Goal: Check status: Check status

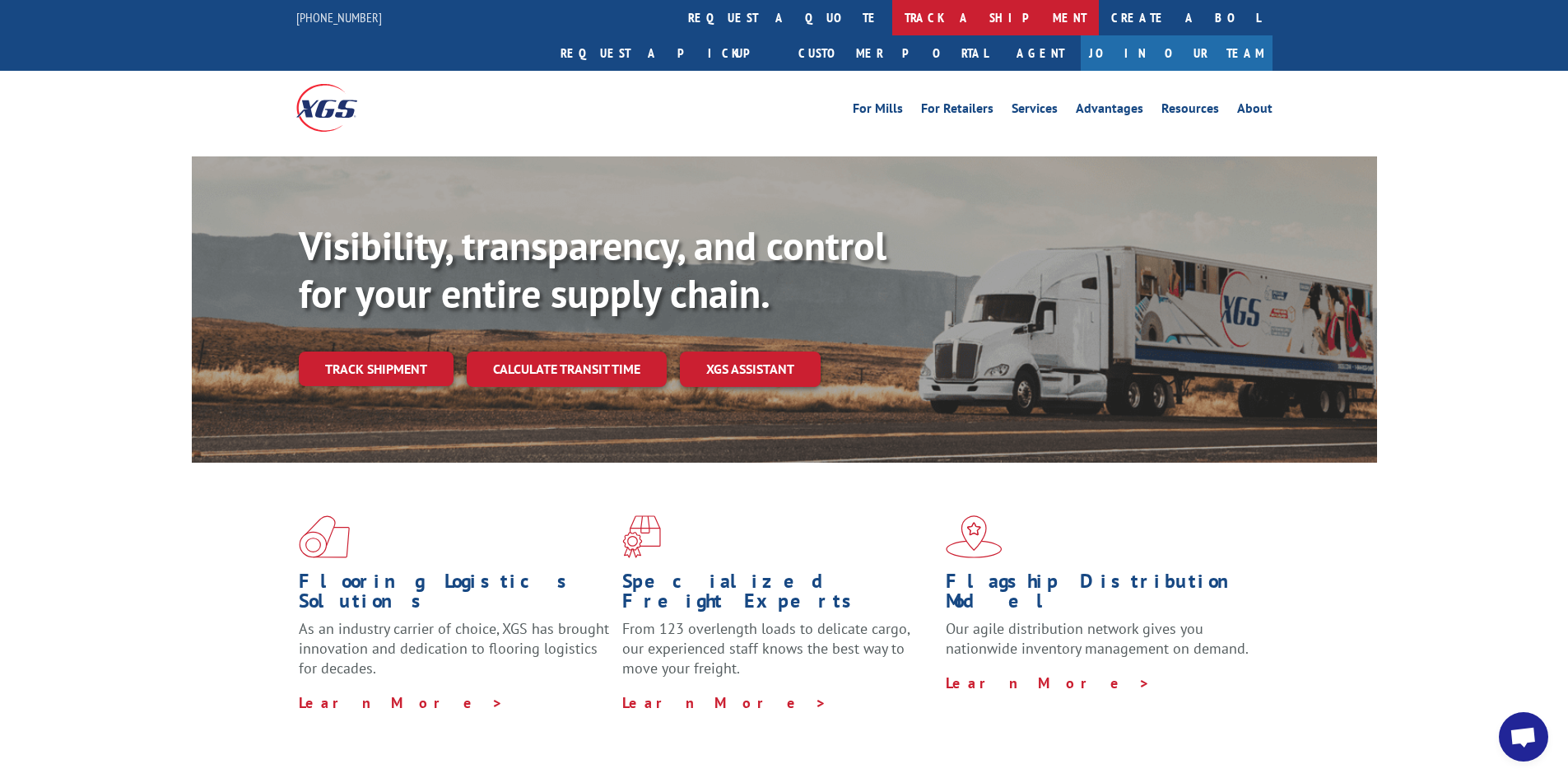
click at [892, 18] on link "track a shipment" at bounding box center [995, 18] width 206 height 36
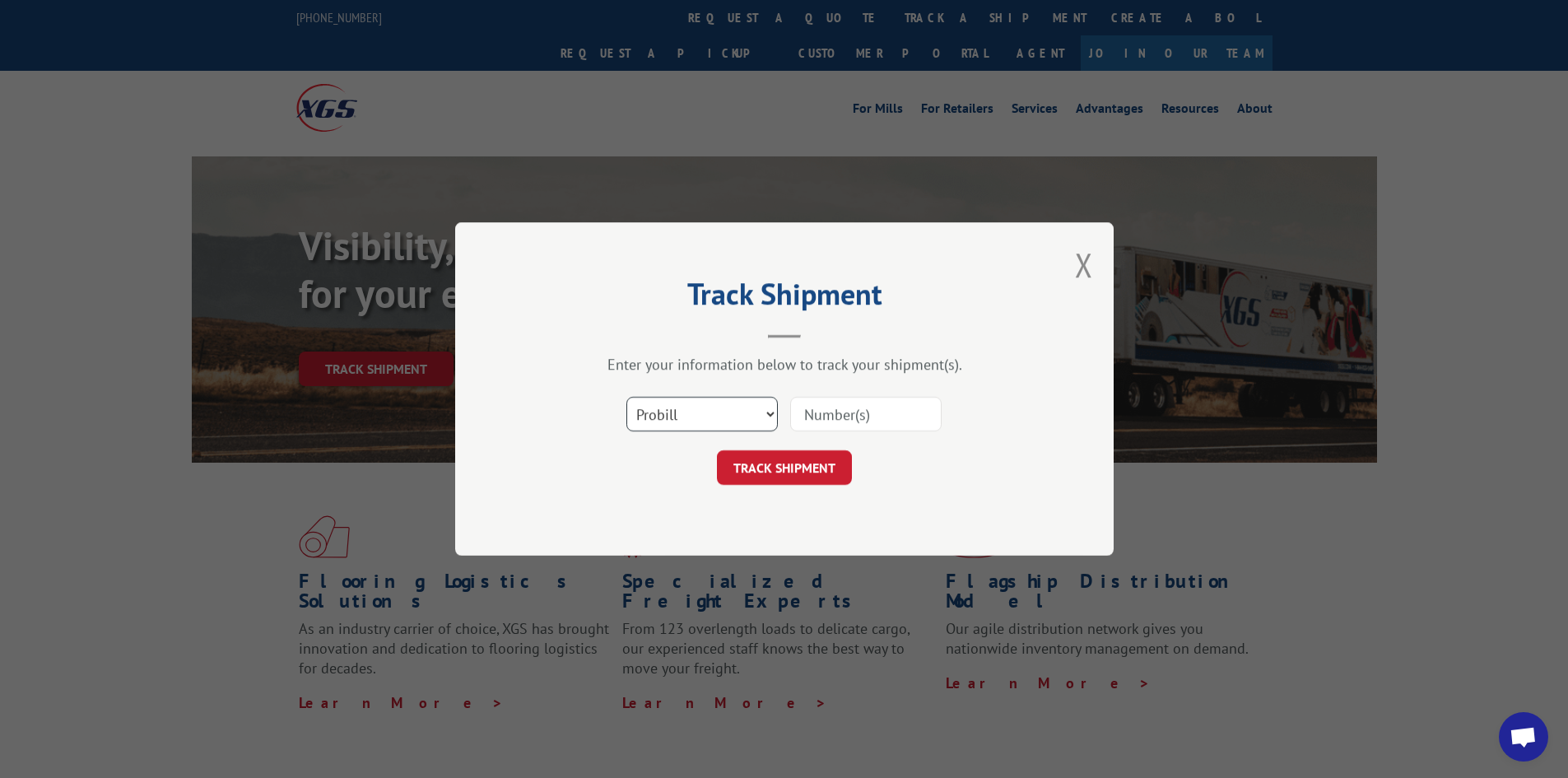
click at [712, 420] on select "Select category... Probill BOL PO" at bounding box center [702, 414] width 151 height 35
select select "bol"
click at [627, 397] on select "Select category... Probill BOL PO" at bounding box center [702, 414] width 151 height 35
click at [855, 412] on input at bounding box center [865, 414] width 151 height 35
type input "2844044"
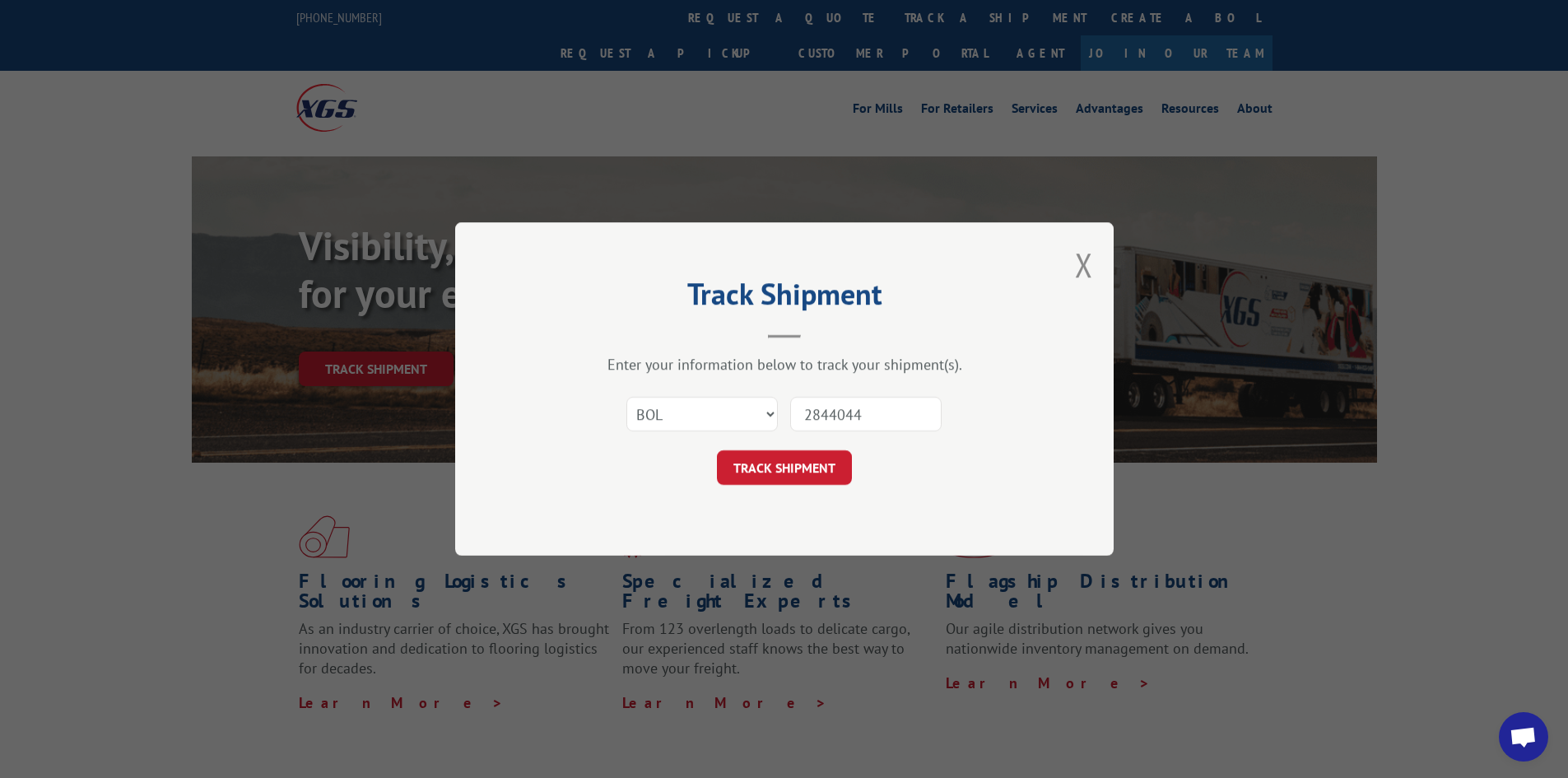
click at [827, 460] on button "TRACK SHIPMENT" at bounding box center [784, 467] width 135 height 35
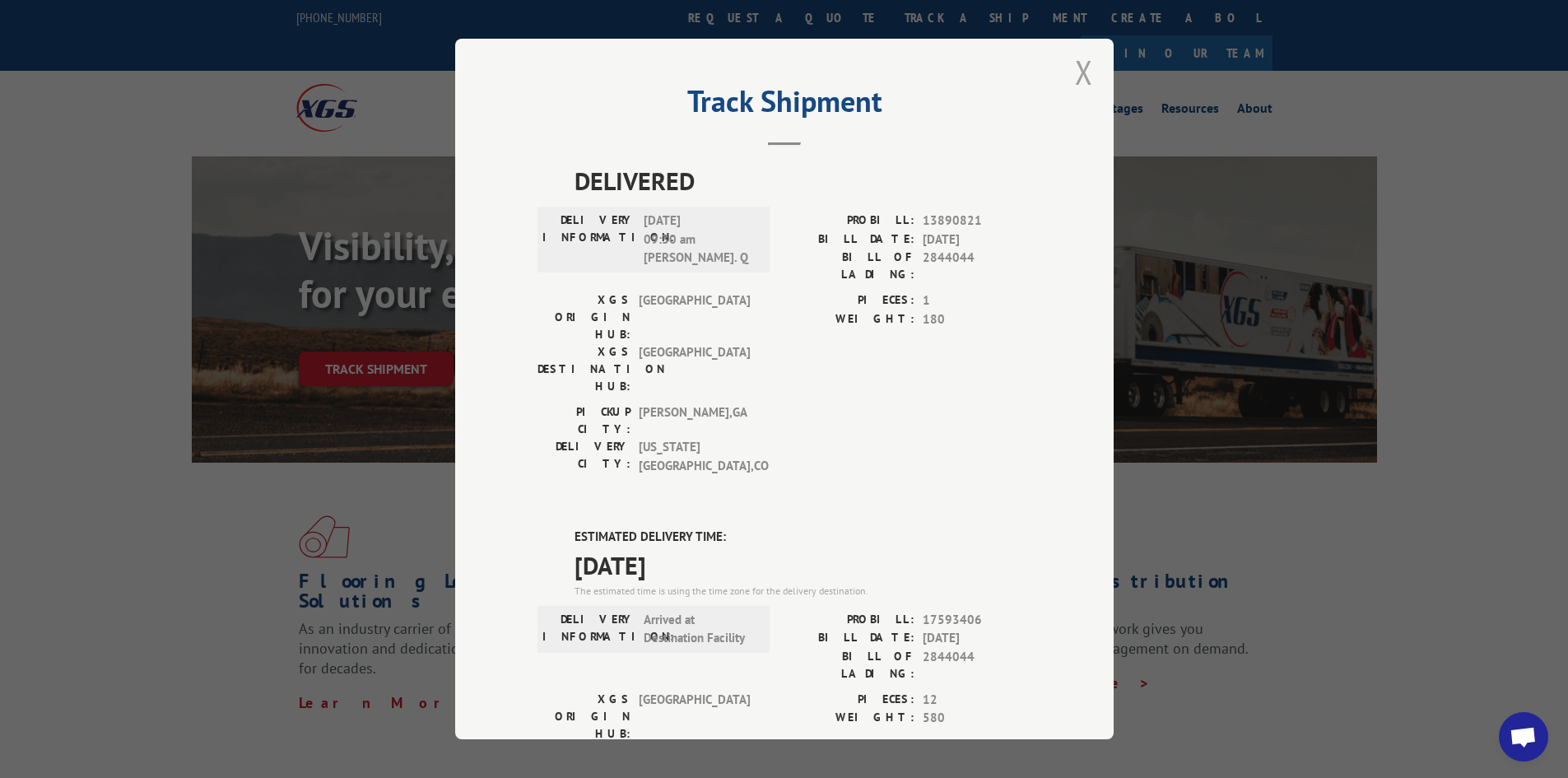
scroll to position [8, 0]
click at [1075, 60] on button "Close modal" at bounding box center [1083, 74] width 18 height 43
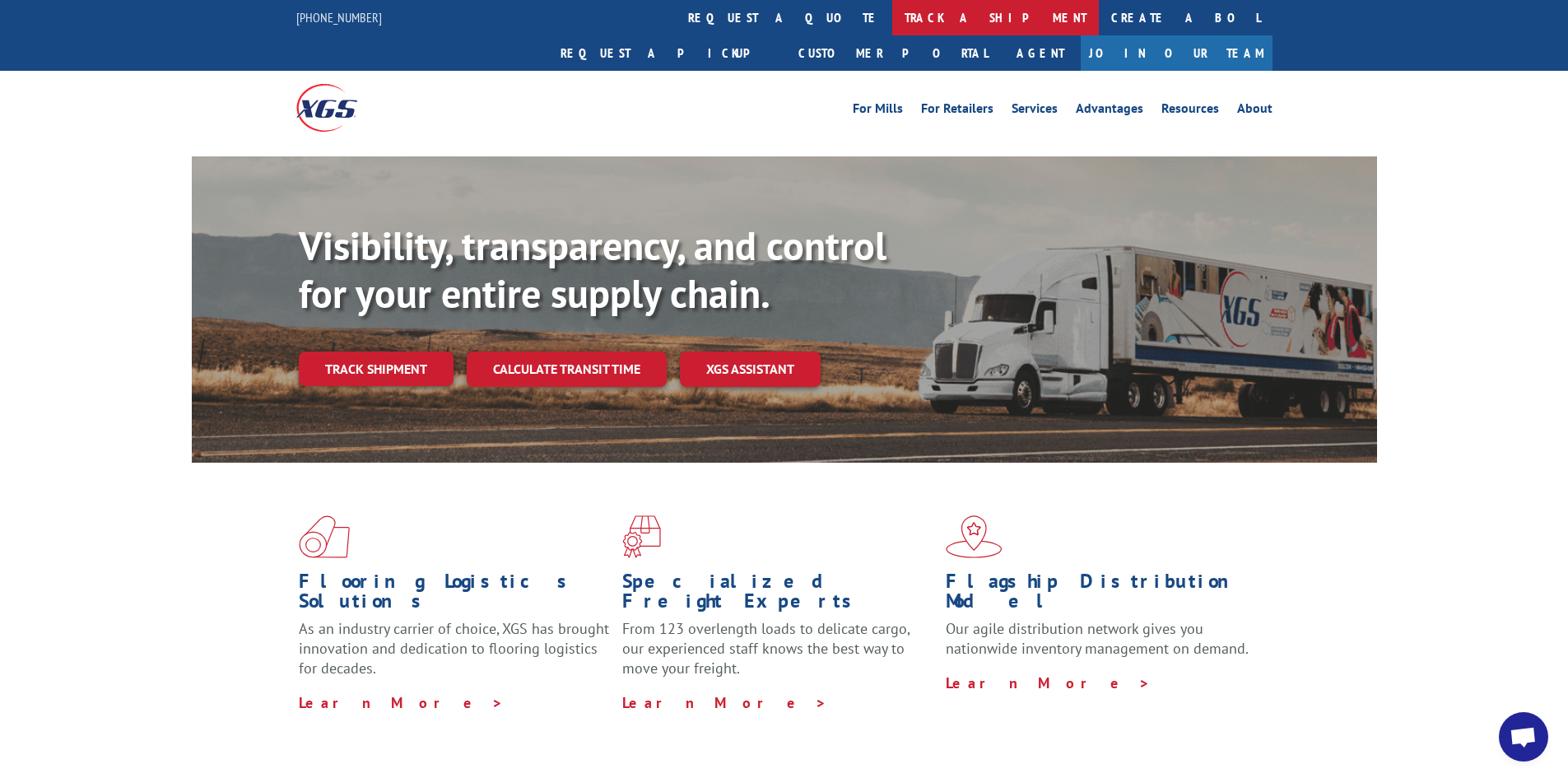
click at [892, 10] on link "track a shipment" at bounding box center [995, 18] width 206 height 36
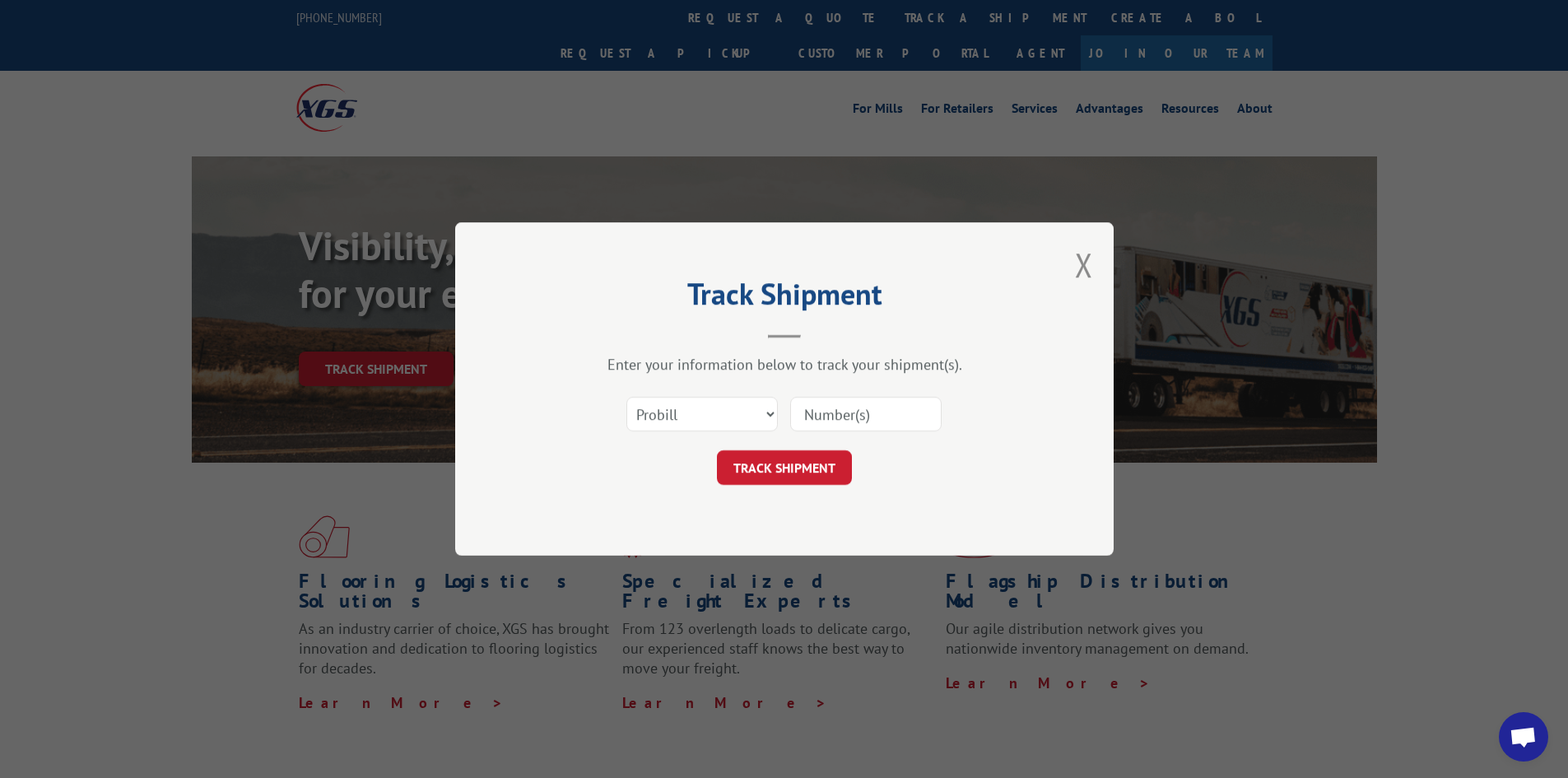
scroll to position [0, 0]
click at [851, 409] on input at bounding box center [865, 414] width 151 height 35
type input "17589938"
click at [766, 472] on button "TRACK SHIPMENT" at bounding box center [784, 467] width 135 height 35
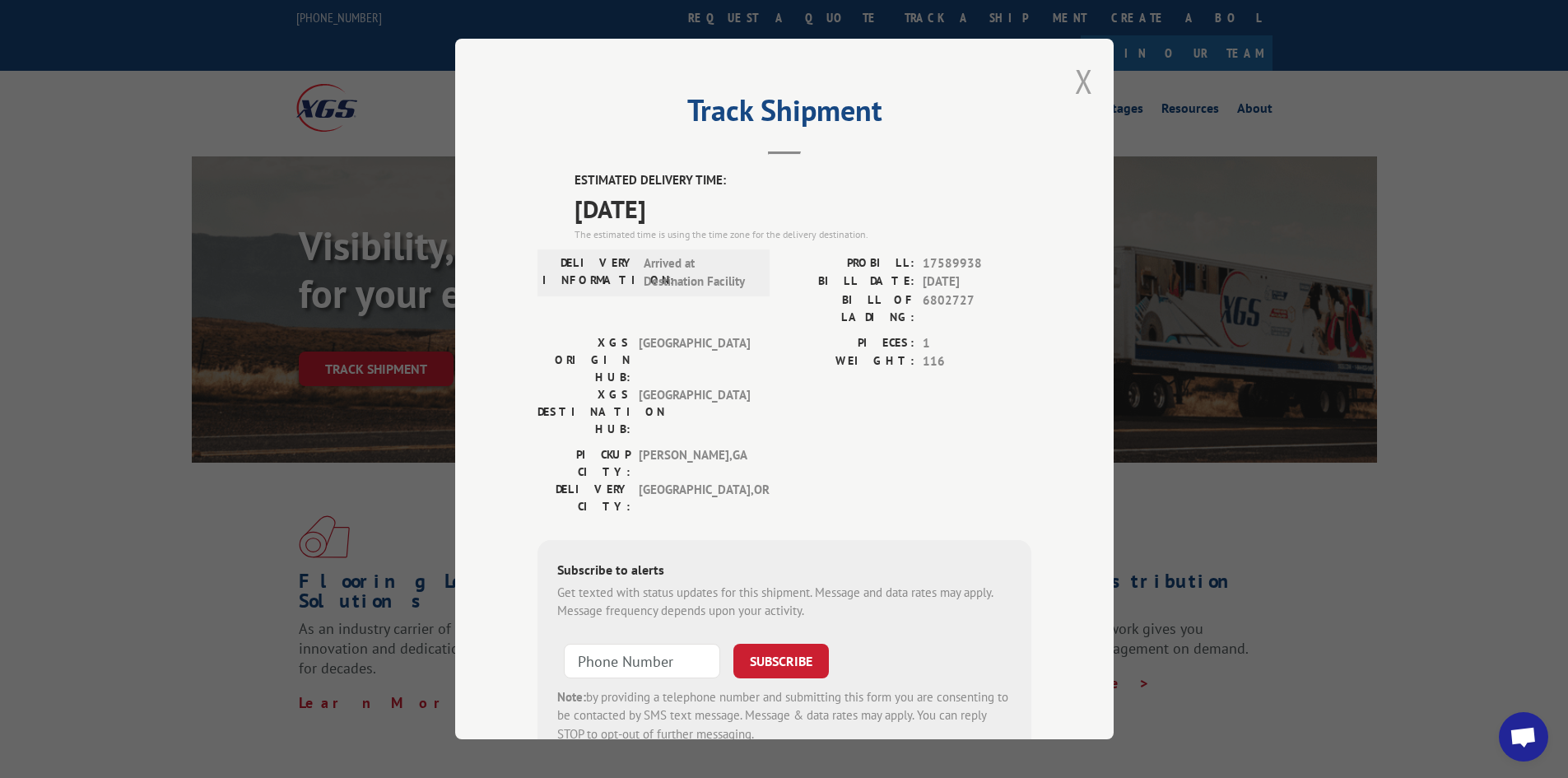
click at [1075, 78] on button "Close modal" at bounding box center [1083, 81] width 18 height 43
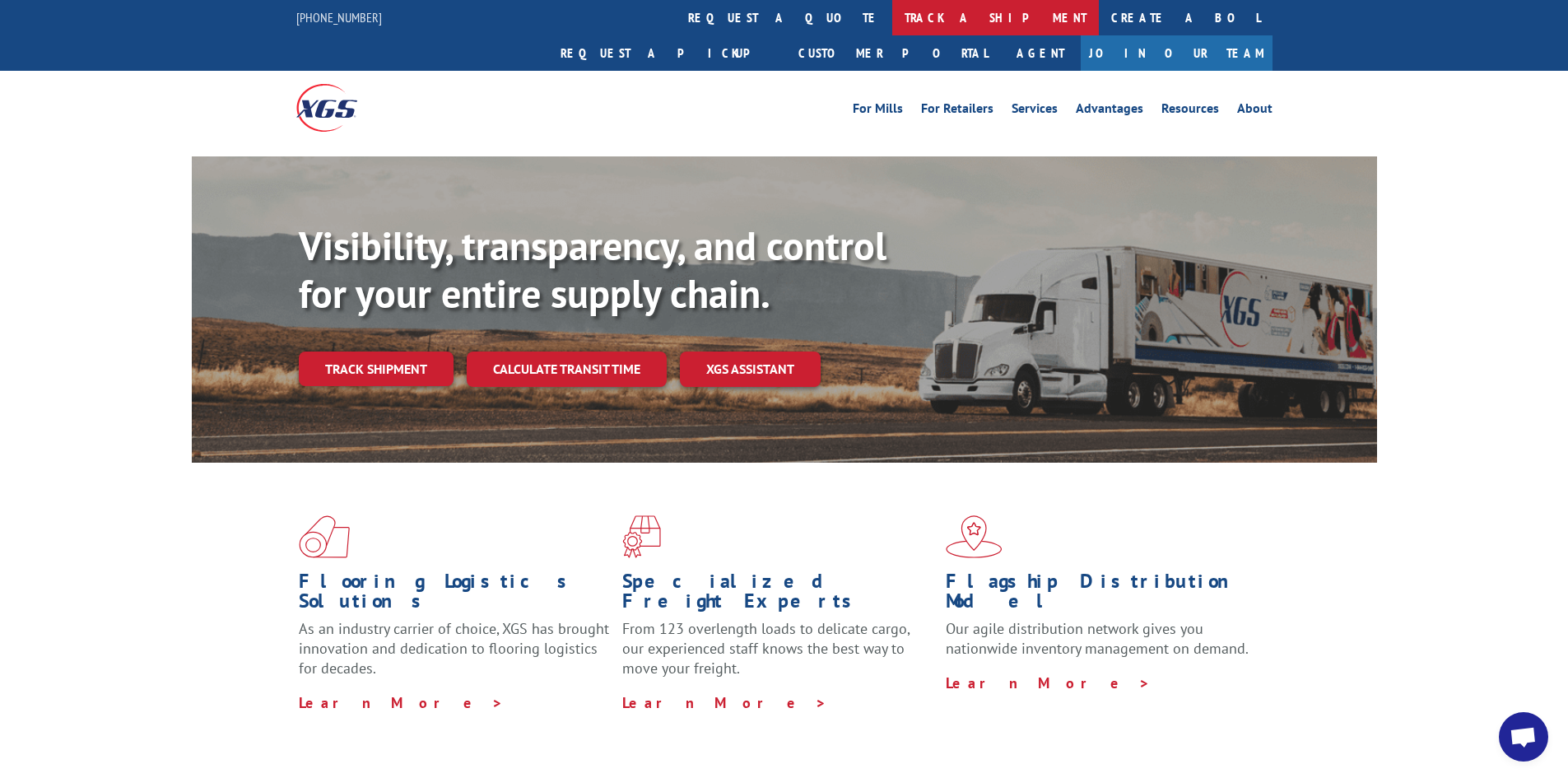
click at [892, 20] on link "track a shipment" at bounding box center [995, 18] width 206 height 36
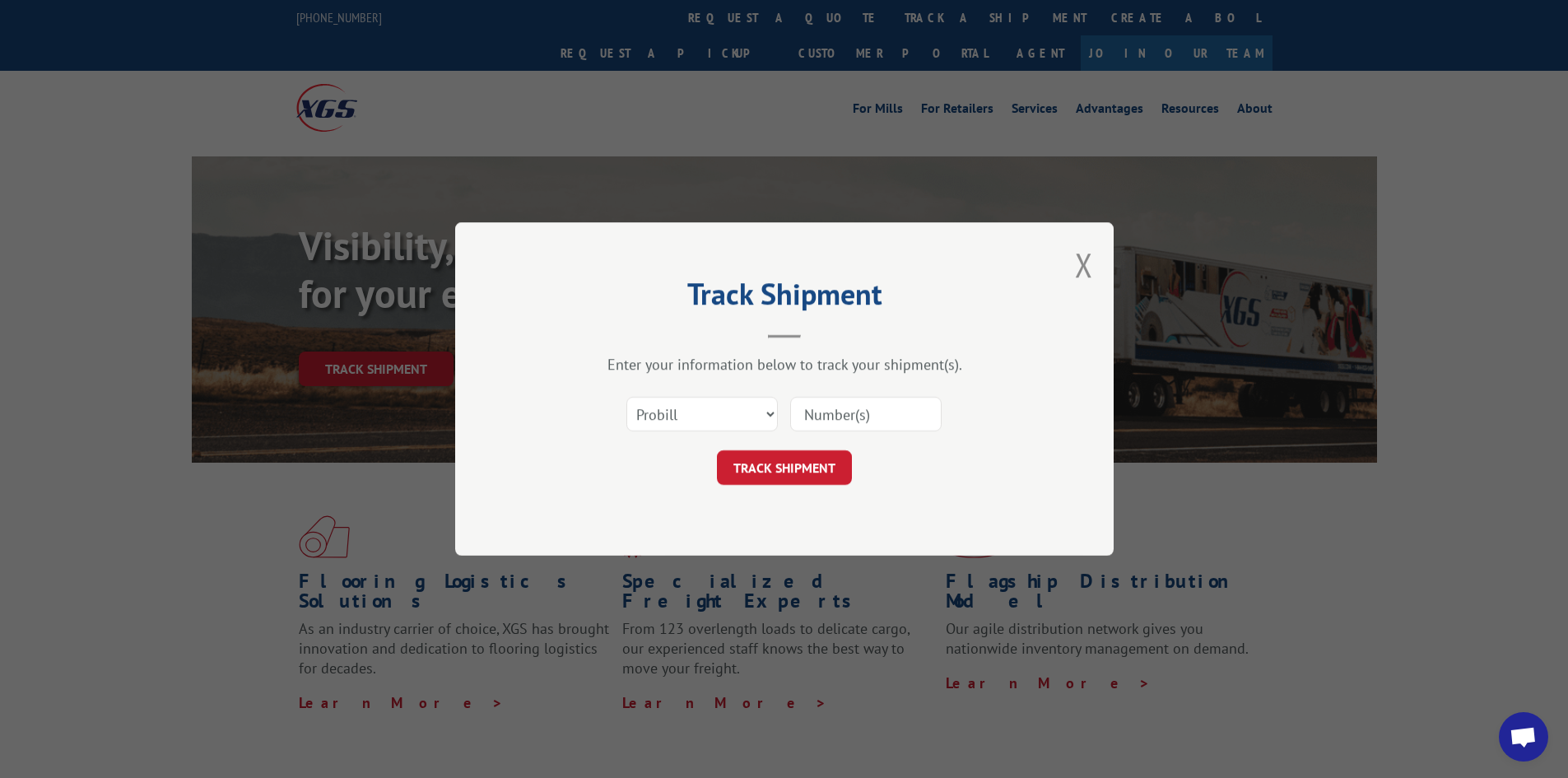
click at [861, 416] on input at bounding box center [865, 414] width 151 height 35
type input "16934869"
click at [770, 462] on button "TRACK SHIPMENT" at bounding box center [784, 467] width 135 height 35
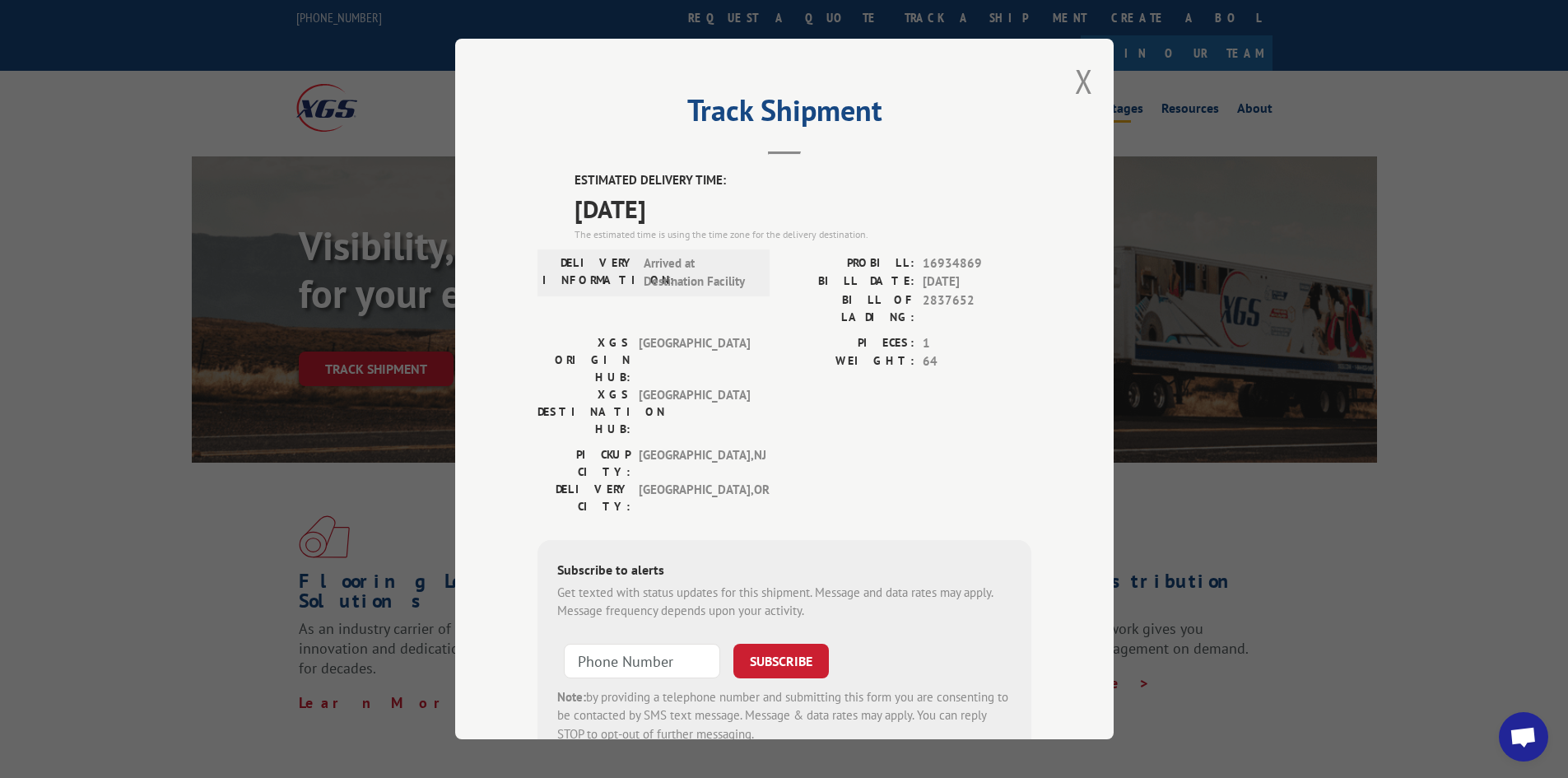
click at [1077, 79] on button "Close modal" at bounding box center [1083, 81] width 18 height 43
